Goal: Find contact information: Find contact information

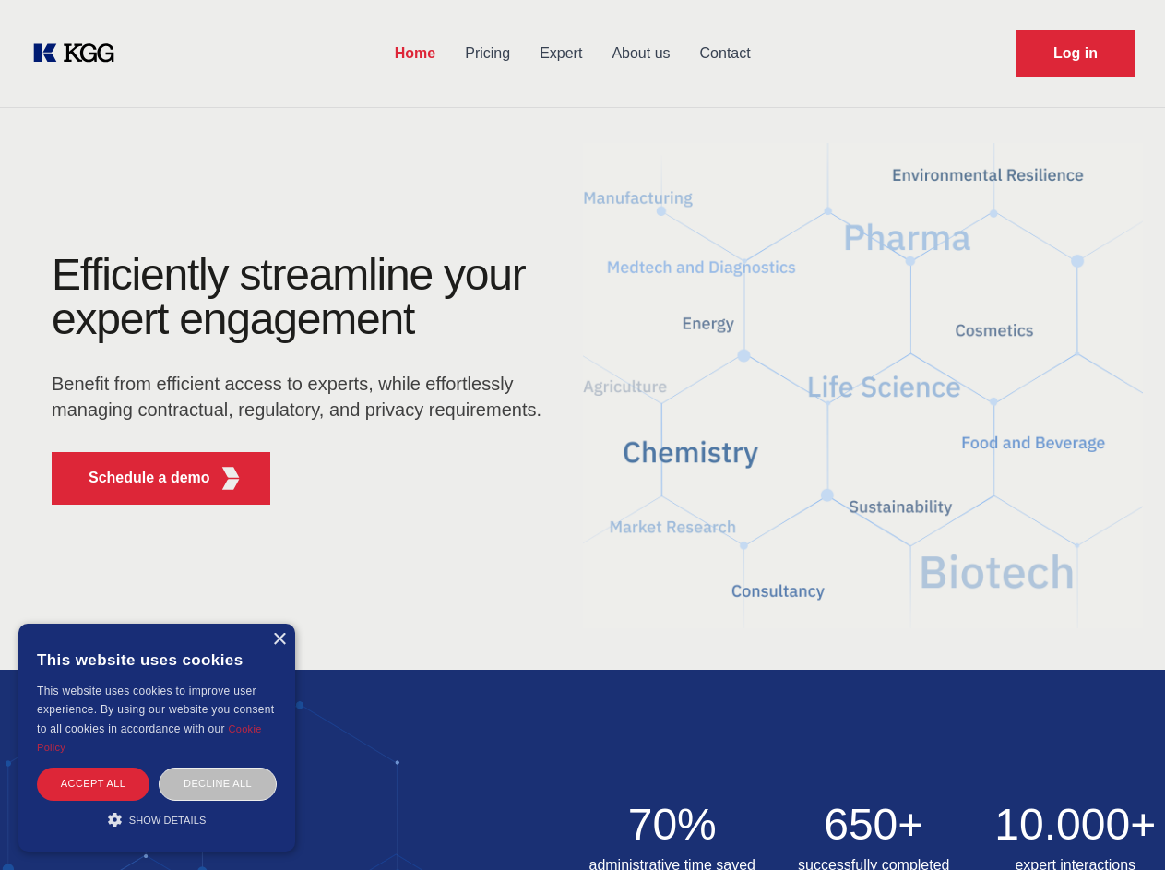
click at [582, 434] on div "Efficiently streamline your expert engagement Benefit from efficient access to …" at bounding box center [302, 386] width 561 height 266
click at [138, 478] on p "Schedule a demo" at bounding box center [150, 478] width 122 height 22
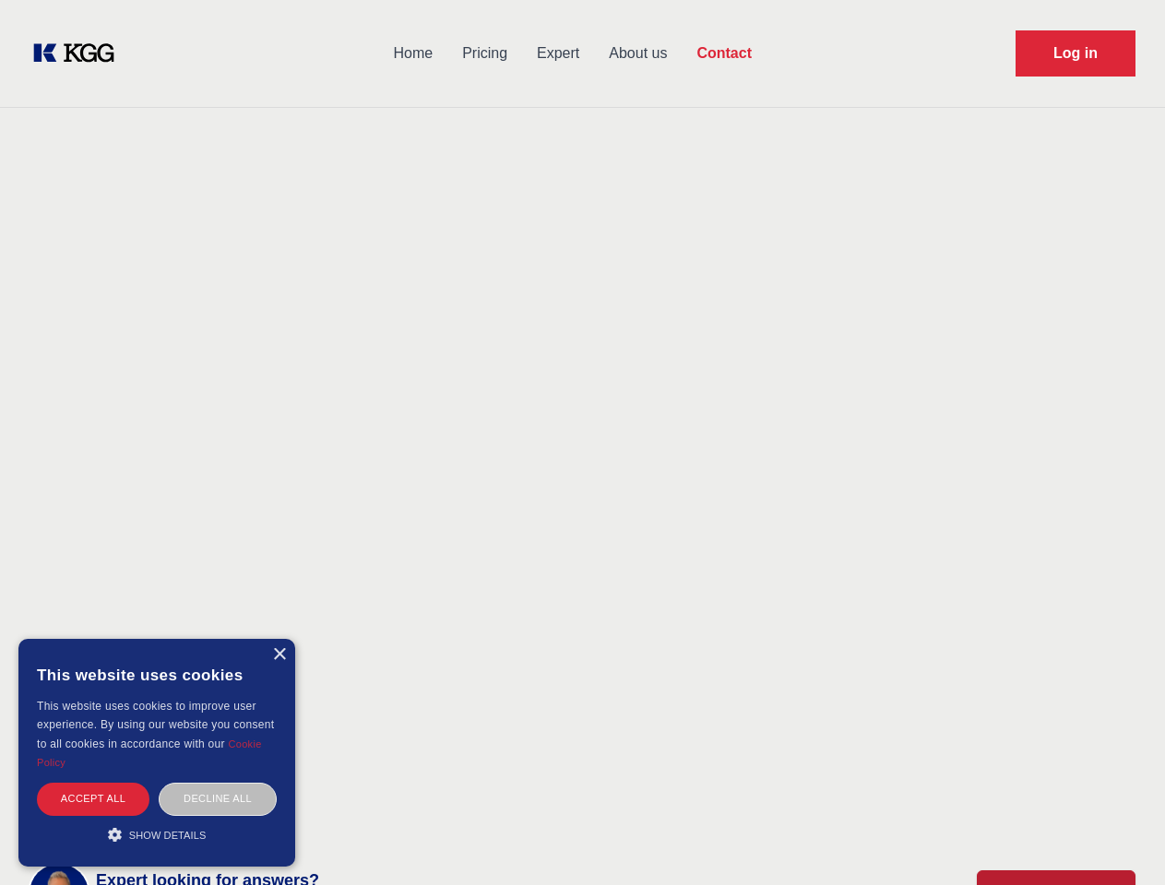
click at [278, 639] on div "× This website uses cookies This website uses cookies to improve user experienc…" at bounding box center [156, 753] width 277 height 228
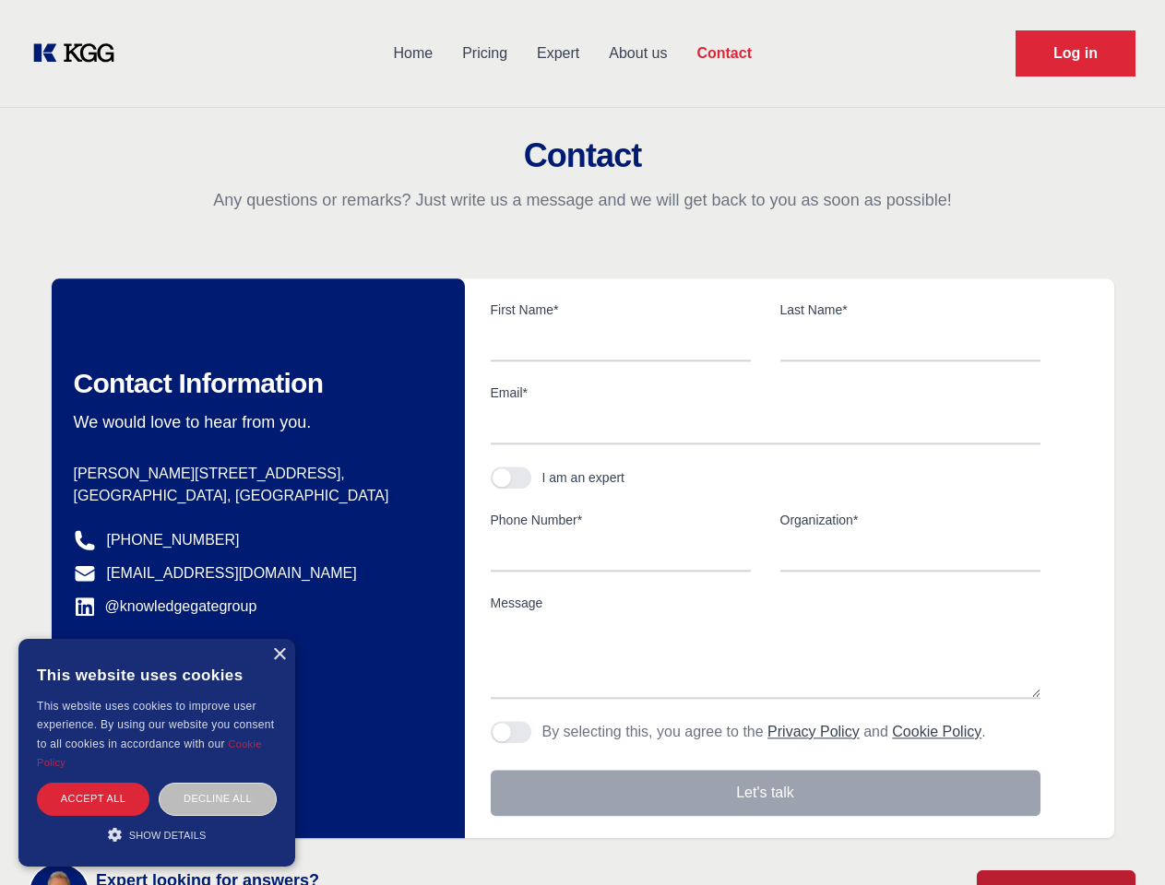
click at [93, 783] on div "Accept all" at bounding box center [93, 799] width 112 height 32
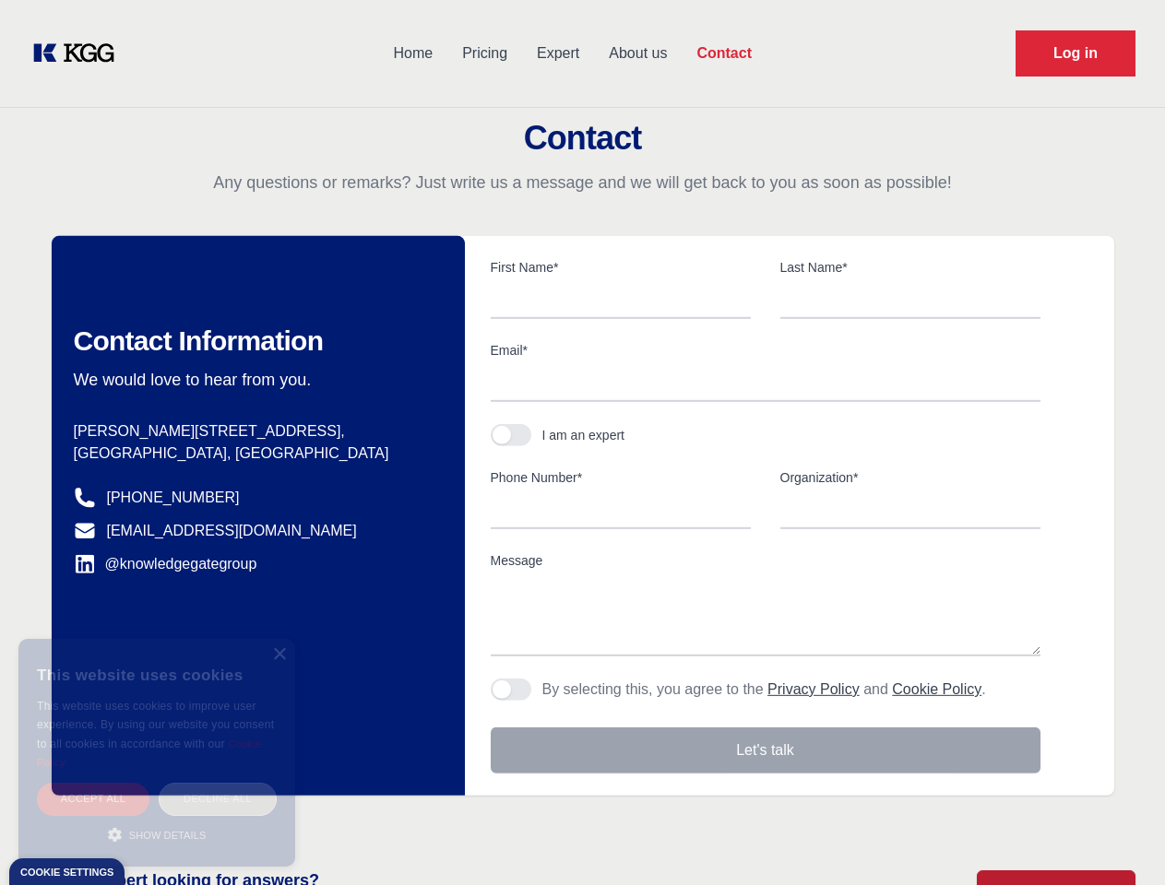
click at [218, 783] on div "Decline all" at bounding box center [218, 799] width 118 height 32
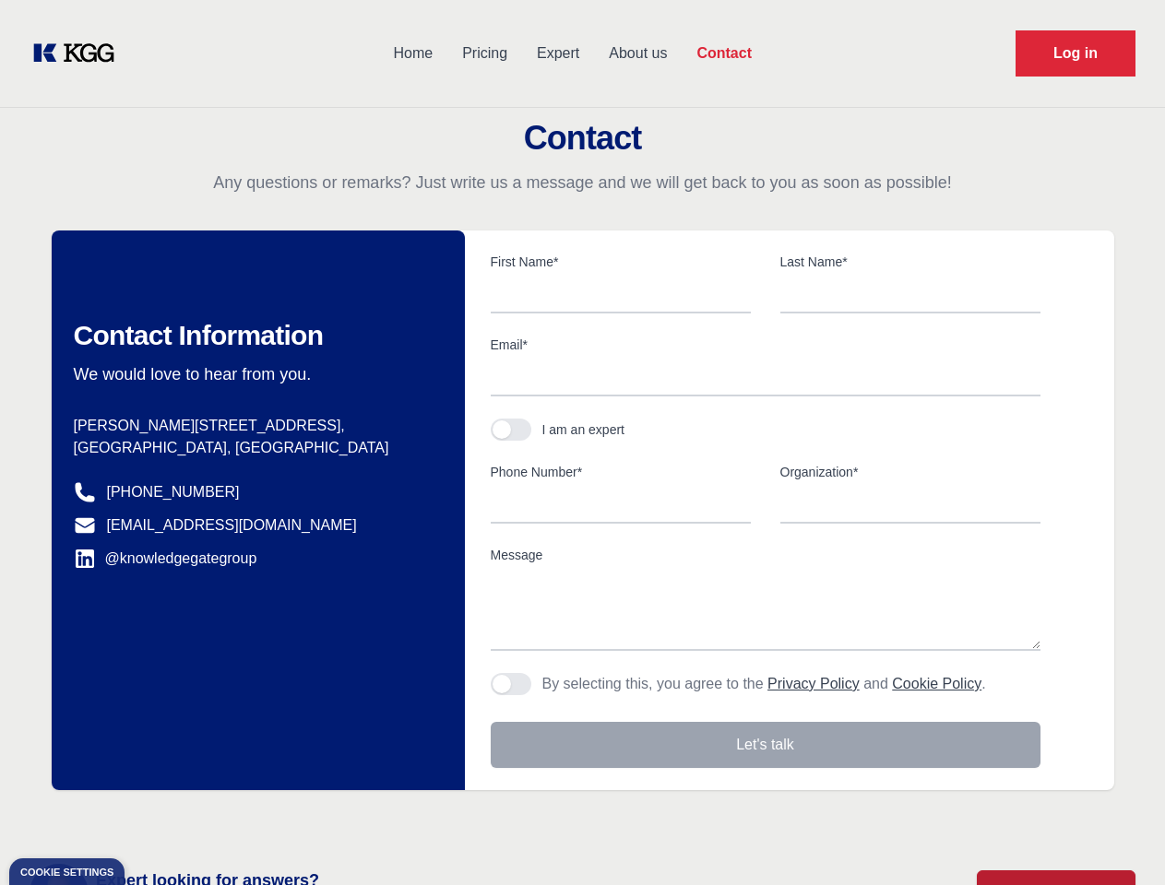
click at [157, 819] on main "Contact Any questions or remarks? Just write us a message and we will get back …" at bounding box center [582, 480] width 1165 height 960
